Goal: Task Accomplishment & Management: Manage account settings

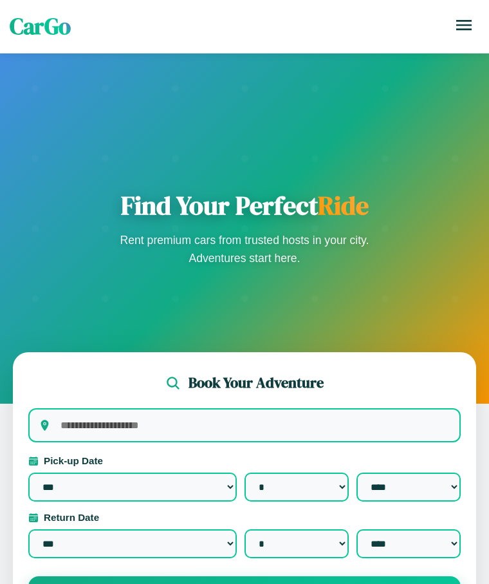
select select "*"
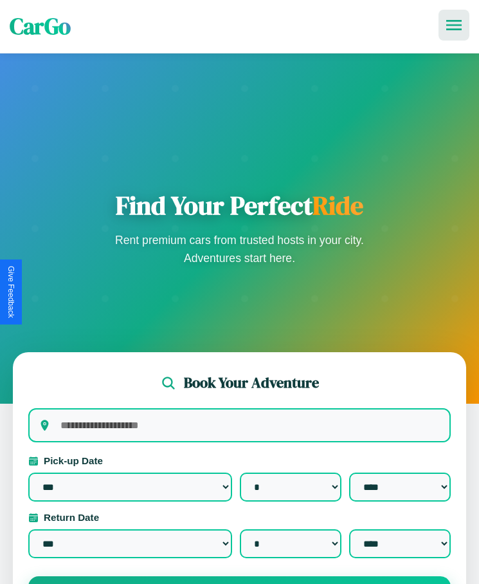
click at [454, 25] on icon at bounding box center [453, 25] width 15 height 10
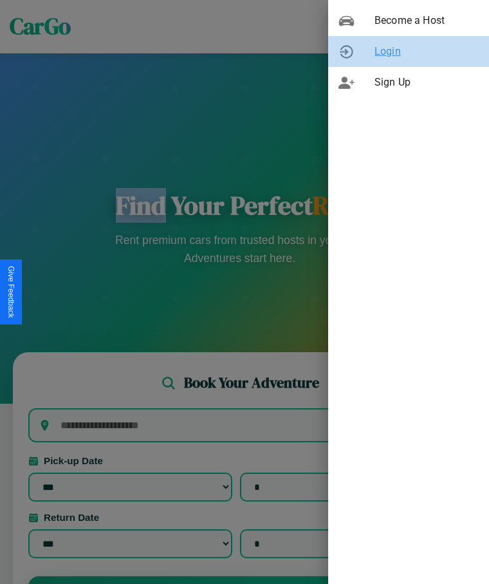
click at [409, 51] on span "Login" at bounding box center [426, 51] width 104 height 15
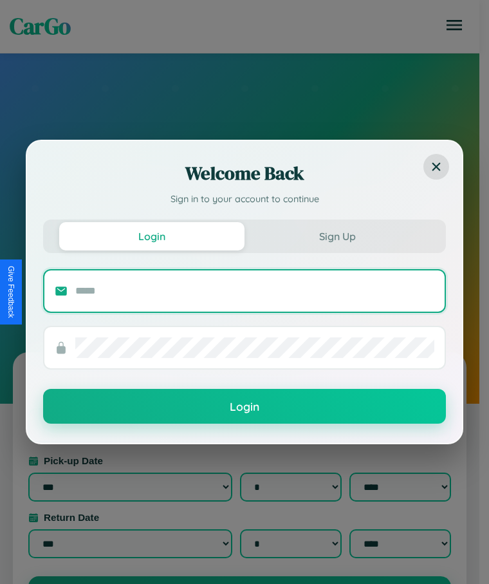
click at [255, 290] on input "text" at bounding box center [254, 290] width 359 height 21
type input "**********"
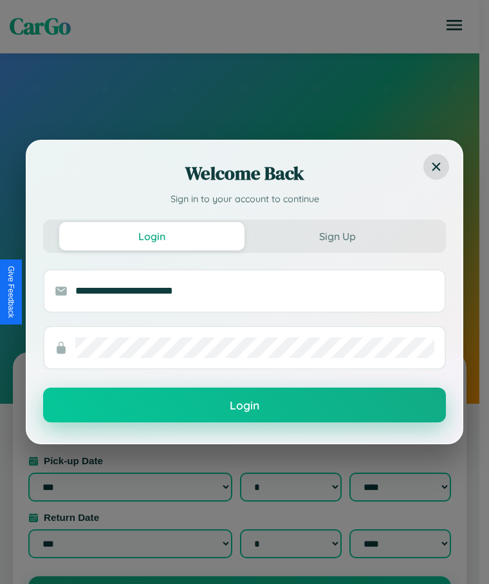
click at [244, 405] on button "Login" at bounding box center [244, 404] width 403 height 35
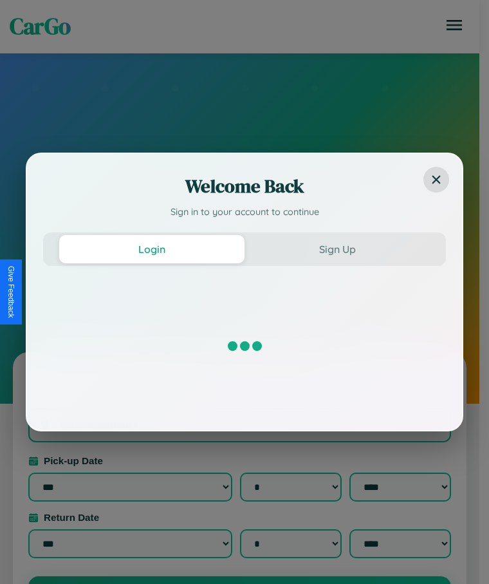
select select "*"
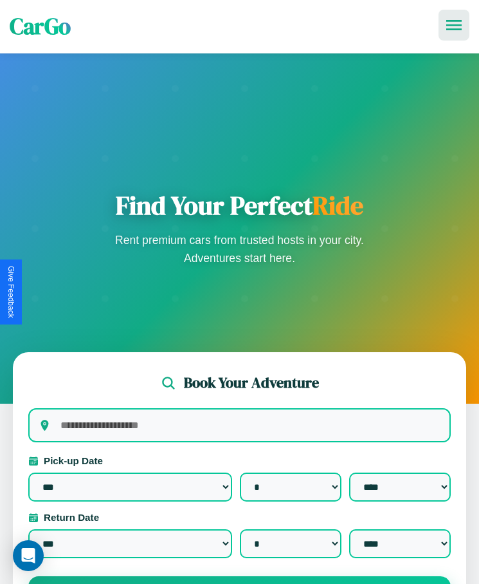
click at [454, 25] on icon at bounding box center [453, 25] width 15 height 10
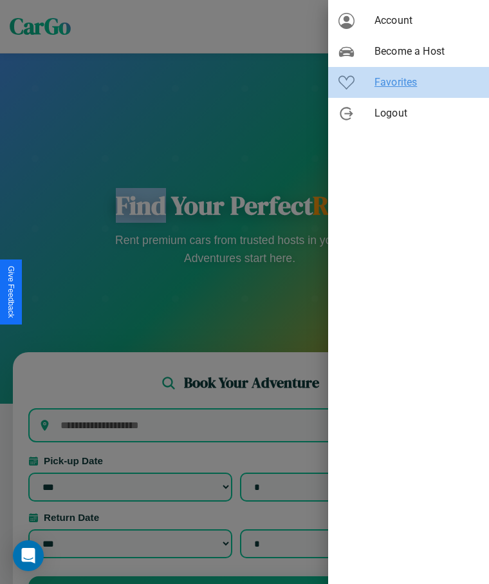
click at [409, 82] on span "Favorites" at bounding box center [426, 82] width 104 height 15
